Goal: Task Accomplishment & Management: Complete application form

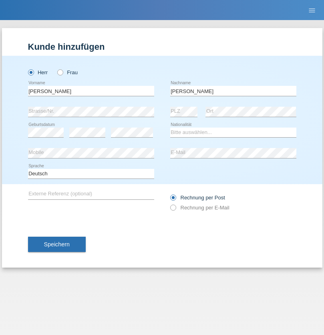
type input "[PERSON_NAME]"
select select "IT"
select select "C"
select select "01"
select select "10"
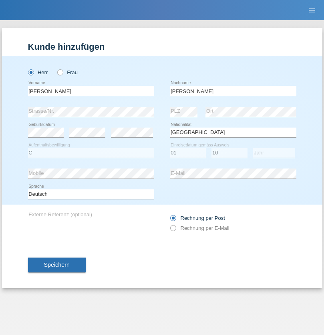
select select "2021"
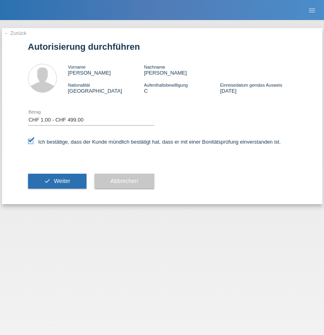
select select "1"
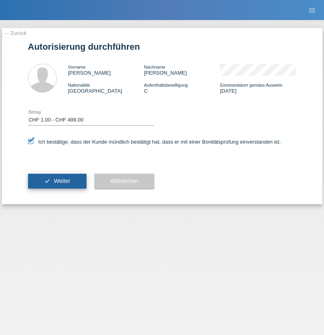
click at [57, 181] on span "Weiter" at bounding box center [62, 181] width 16 height 6
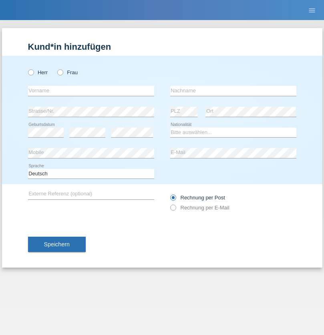
radio input "true"
click at [91, 91] on input "text" at bounding box center [91, 91] width 126 height 10
type input "Mohamed"
click at [233, 91] on input "text" at bounding box center [233, 91] width 126 height 10
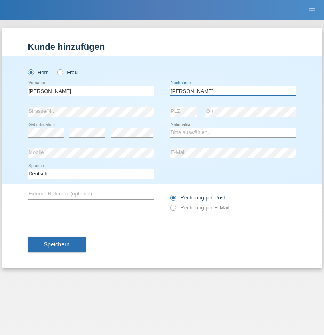
type input "Mohamed"
select select "SY"
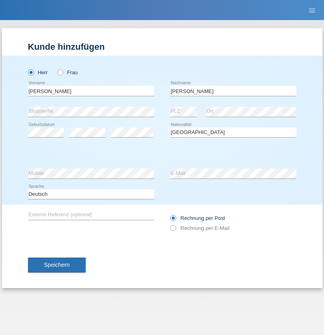
select select "C"
select select "21"
select select "12"
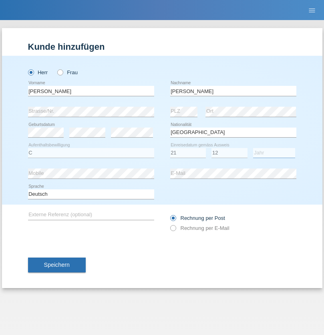
select select "2013"
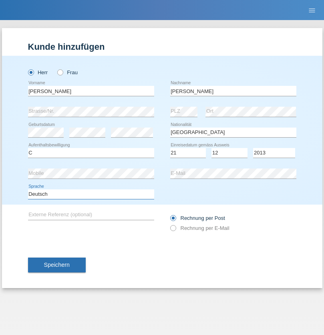
select select "en"
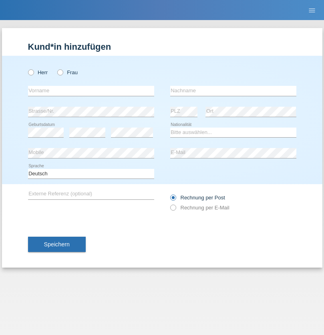
radio input "true"
click at [91, 91] on input "text" at bounding box center [91, 91] width 126 height 10
type input "David"
click at [233, 91] on input "text" at bounding box center [233, 91] width 126 height 10
type input "Senn"
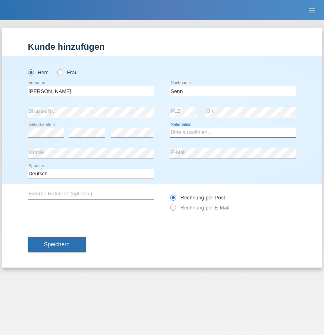
select select "CH"
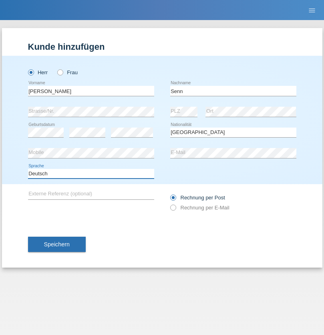
select select "en"
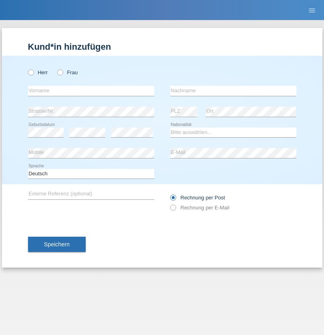
radio input "true"
click at [91, 91] on input "text" at bounding box center [91, 91] width 126 height 10
type input "Cristian"
click at [233, 91] on input "text" at bounding box center [233, 91] width 126 height 10
type input "Teeriu"
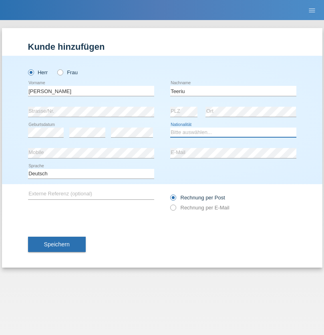
select select "RO"
select select "C"
select select "07"
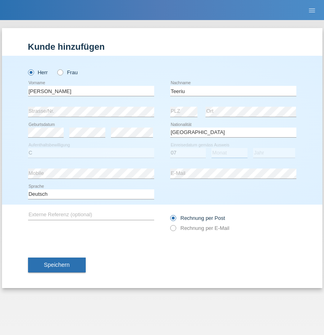
select select "09"
select select "2021"
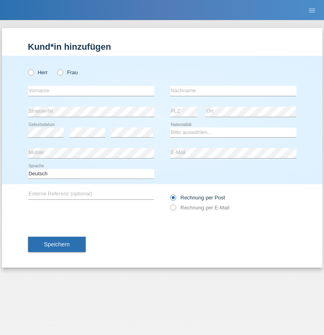
radio input "true"
click at [91, 91] on input "text" at bounding box center [91, 91] width 126 height 10
type input "Rafet"
click at [233, 91] on input "text" at bounding box center [233, 91] width 126 height 10
type input "Sacipi"
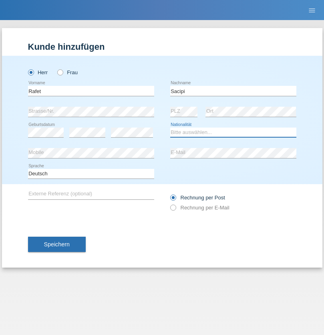
select select "RS"
select select "C"
select select "22"
select select "05"
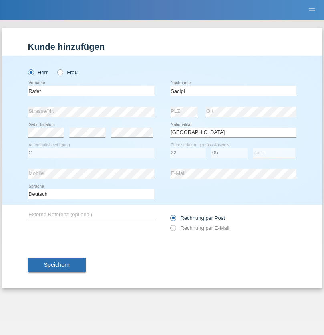
select select "2005"
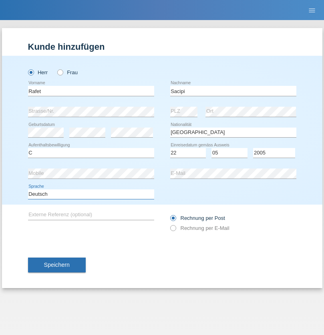
select select "en"
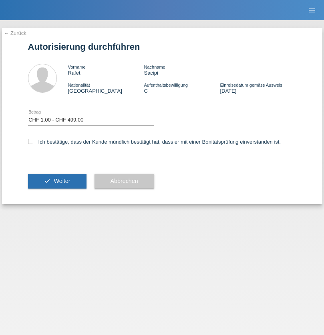
select select "1"
checkbox input "true"
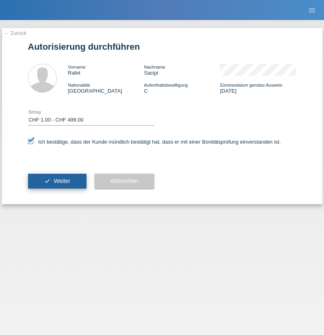
click at [57, 181] on span "Weiter" at bounding box center [62, 181] width 16 height 6
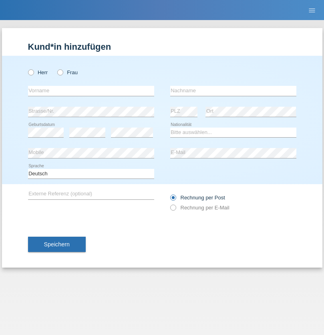
radio input "true"
click at [91, 91] on input "text" at bounding box center [91, 91] width 126 height 10
type input "firat"
click at [233, 91] on input "text" at bounding box center [233, 91] width 126 height 10
type input "kara"
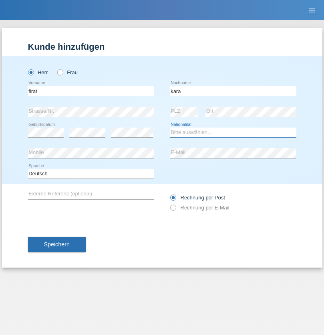
select select "CH"
radio input "true"
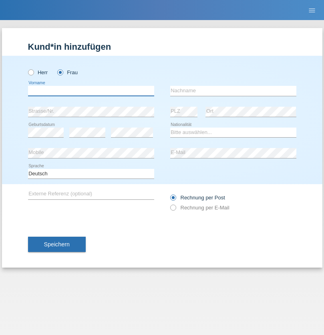
click at [91, 91] on input "text" at bounding box center [91, 91] width 126 height 10
type input "[PERSON_NAME]"
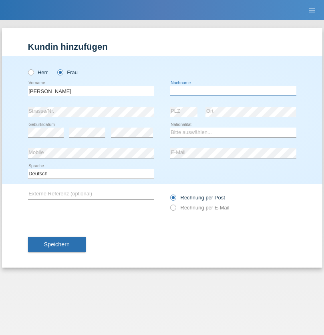
click at [233, 91] on input "text" at bounding box center [233, 91] width 126 height 10
type input "Dössegger"
select select "CH"
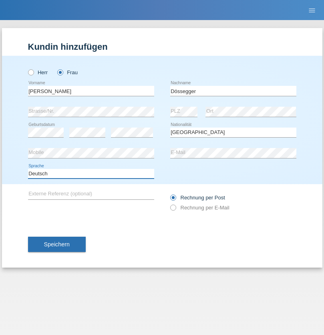
select select "en"
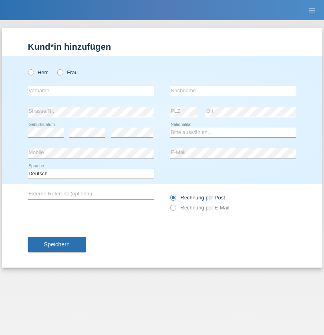
radio input "true"
click at [91, 91] on input "text" at bounding box center [91, 91] width 126 height 10
type input "Senije"
click at [233, 91] on input "text" at bounding box center [233, 91] width 126 height 10
type input "Rama"
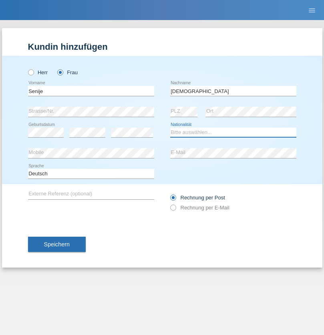
select select "CH"
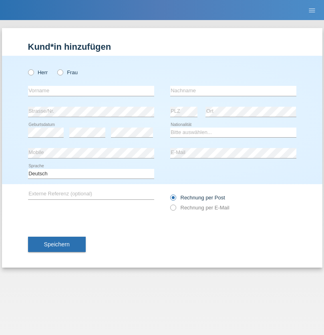
radio input "true"
click at [91, 91] on input "text" at bounding box center [91, 91] width 126 height 10
type input "[PERSON_NAME]"
click at [233, 91] on input "text" at bounding box center [233, 91] width 126 height 10
type input "Priestley"
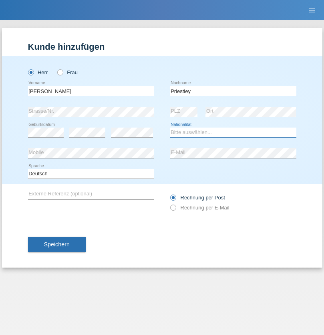
select select "CH"
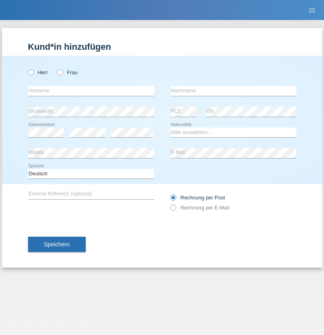
radio input "true"
click at [91, 91] on input "text" at bounding box center [91, 91] width 126 height 10
type input "[PERSON_NAME]"
click at [233, 91] on input "text" at bounding box center [233, 91] width 126 height 10
type input "Fortugno"
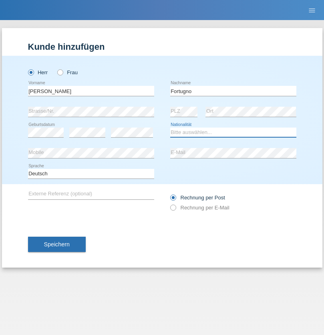
select select "IT"
select select "C"
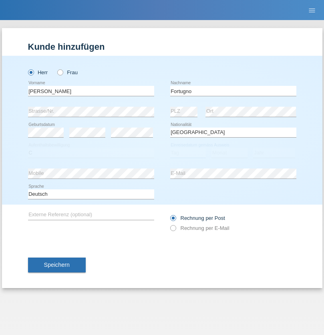
select select "09"
select select "08"
select select "2006"
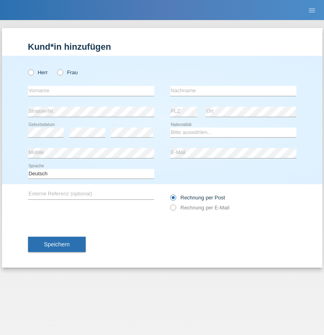
radio input "true"
click at [91, 91] on input "text" at bounding box center [91, 91] width 126 height 10
type input "Farkash"
click at [233, 91] on input "text" at bounding box center [233, 91] width 126 height 10
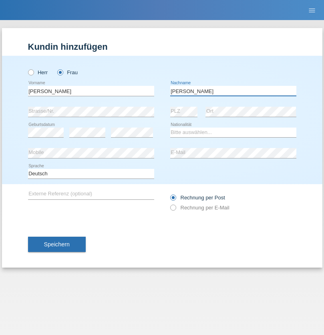
type input "Yolana"
select select "UA"
select select "C"
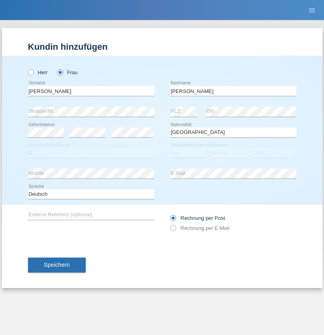
select select "23"
select select "10"
select select "2021"
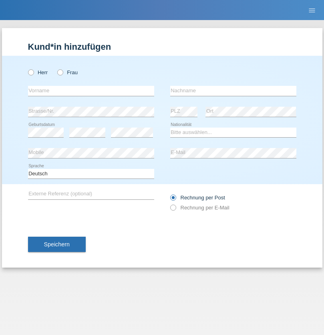
radio input "true"
click at [91, 91] on input "text" at bounding box center [91, 91] width 126 height 10
type input "Nuria"
click at [233, 91] on input "text" at bounding box center [233, 91] width 126 height 10
type input "D'Antino"
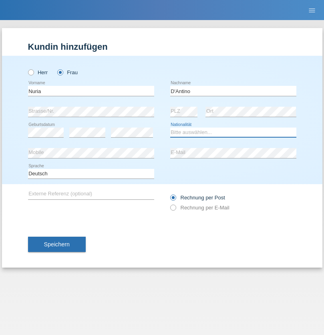
select select "CH"
